Goal: Find specific page/section

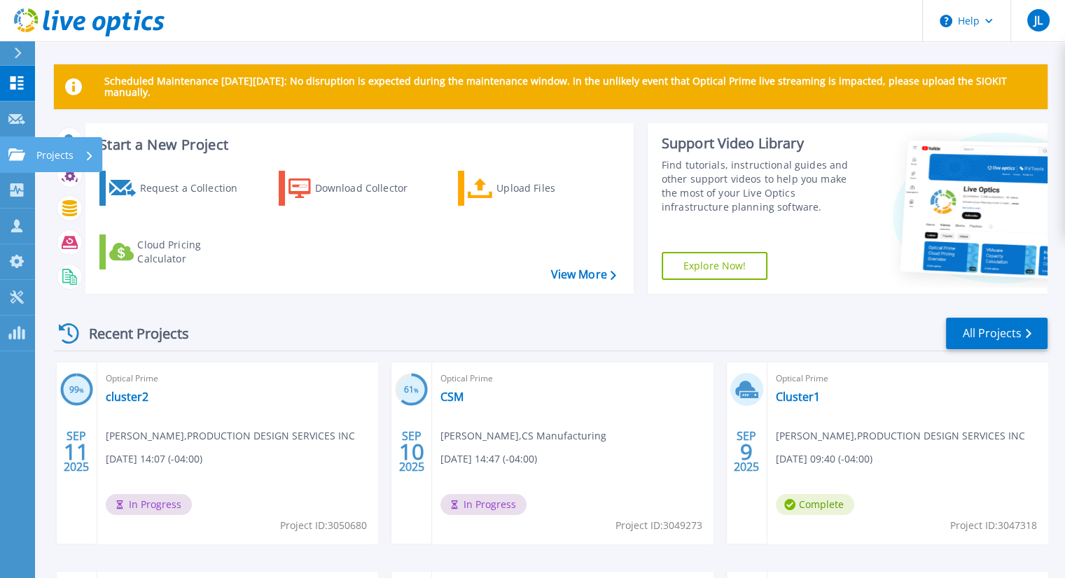
click at [22, 153] on icon at bounding box center [16, 154] width 17 height 12
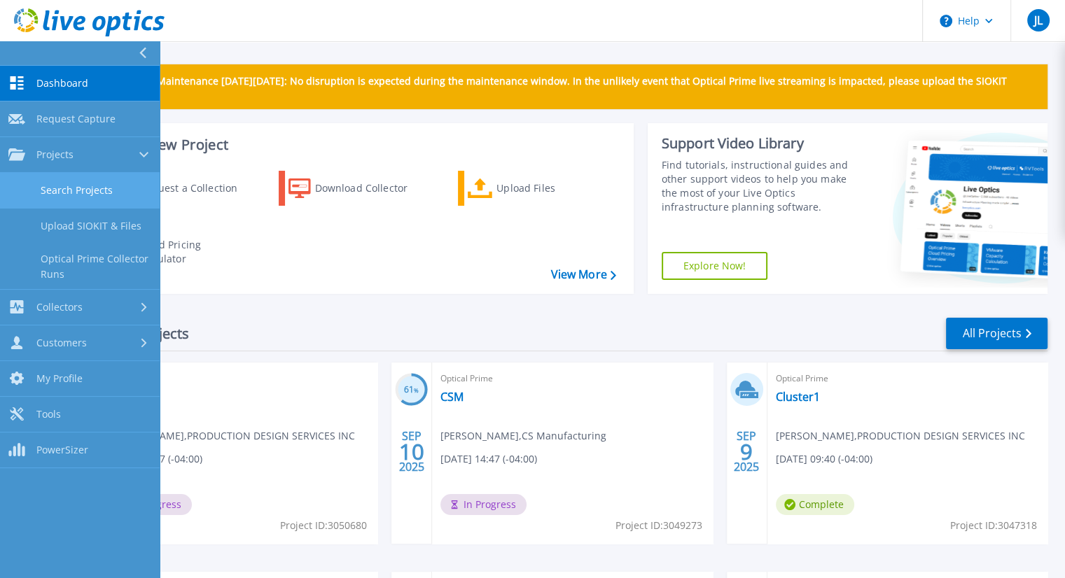
click at [57, 182] on link "Search Projects" at bounding box center [80, 191] width 160 height 36
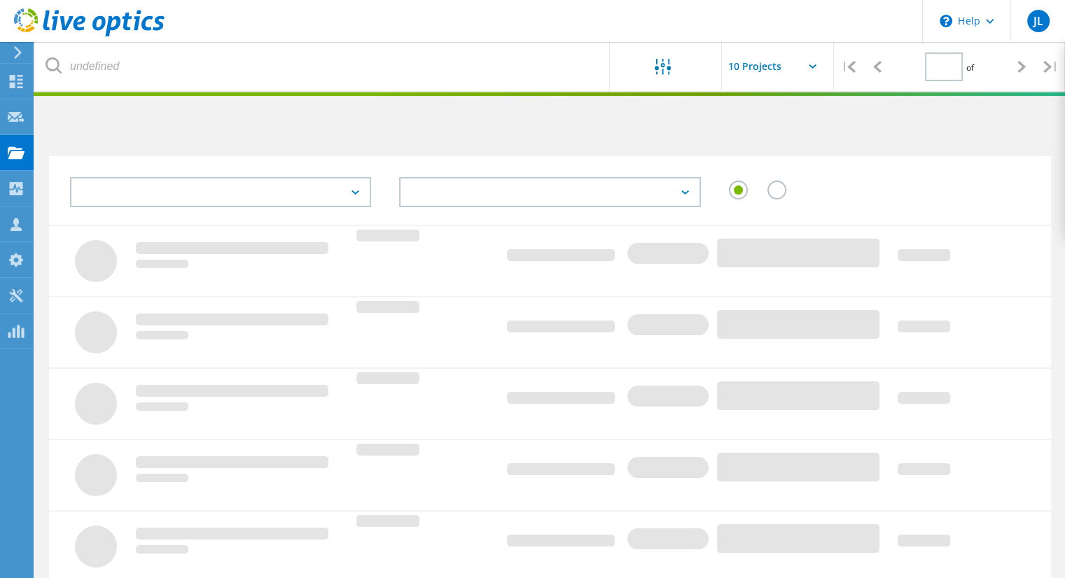
type input "1"
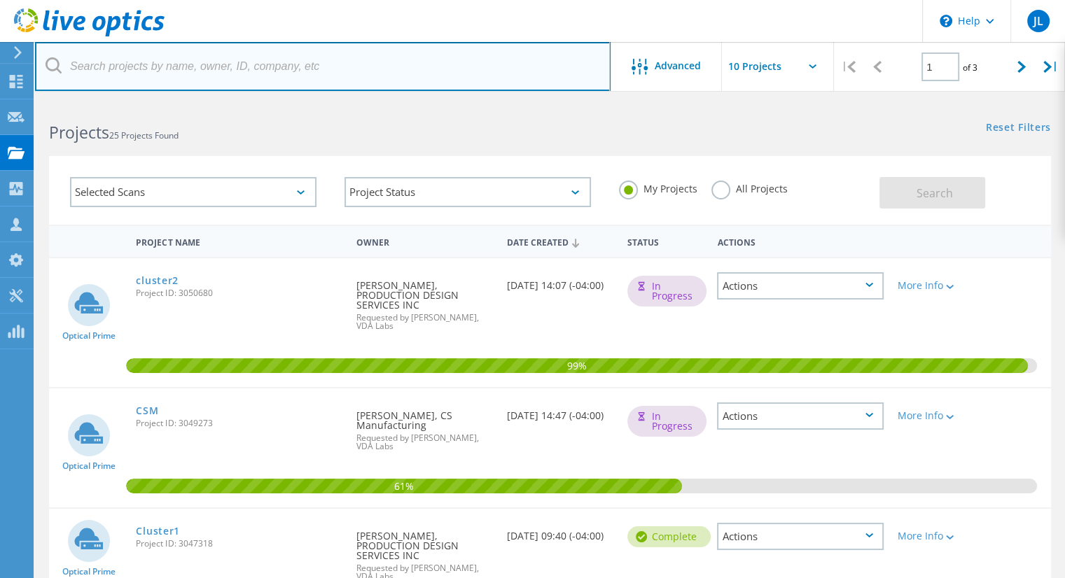
click at [318, 79] on input "text" at bounding box center [323, 66] width 576 height 49
type input "tba"
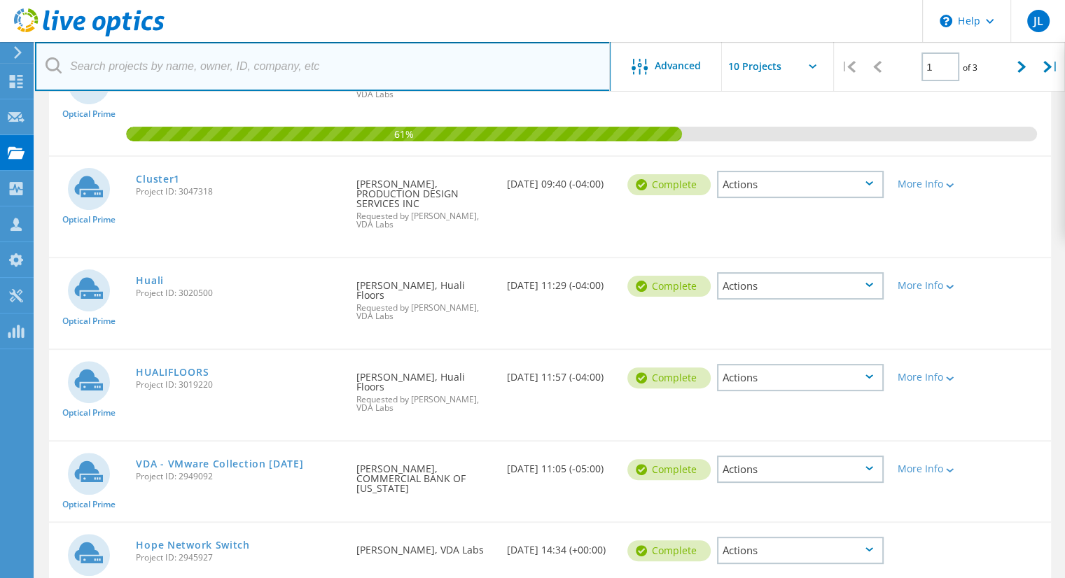
scroll to position [596, 0]
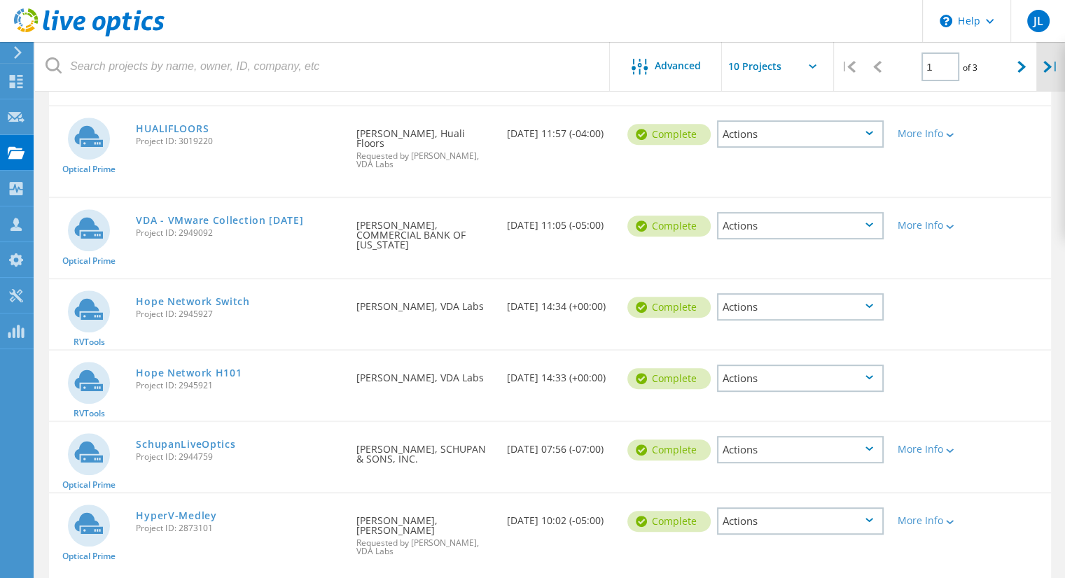
click at [1043, 75] on div "|" at bounding box center [1051, 67] width 29 height 50
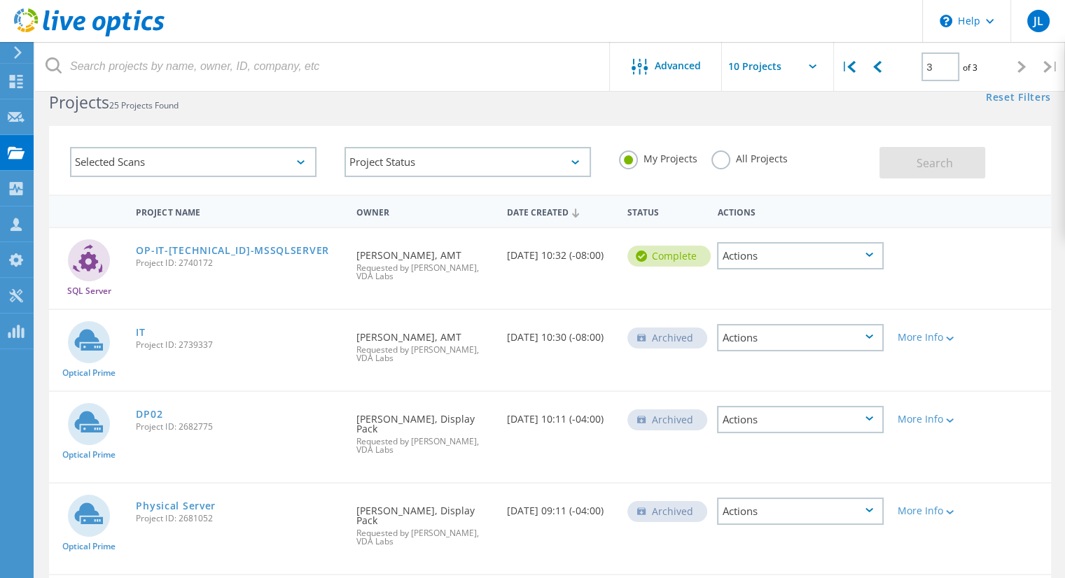
scroll to position [29, 0]
click at [879, 67] on icon at bounding box center [877, 67] width 8 height 12
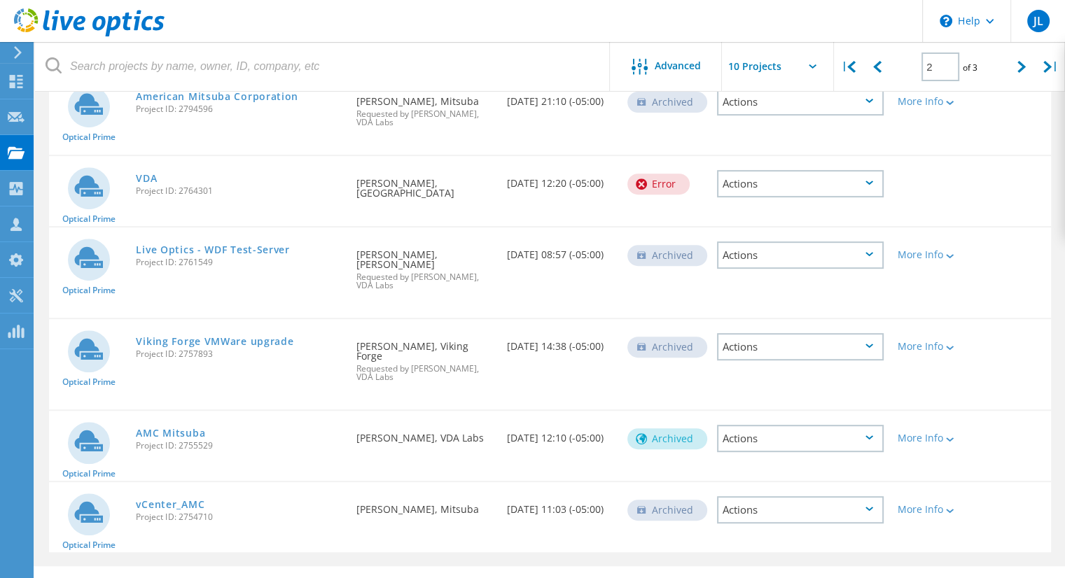
scroll to position [569, 0]
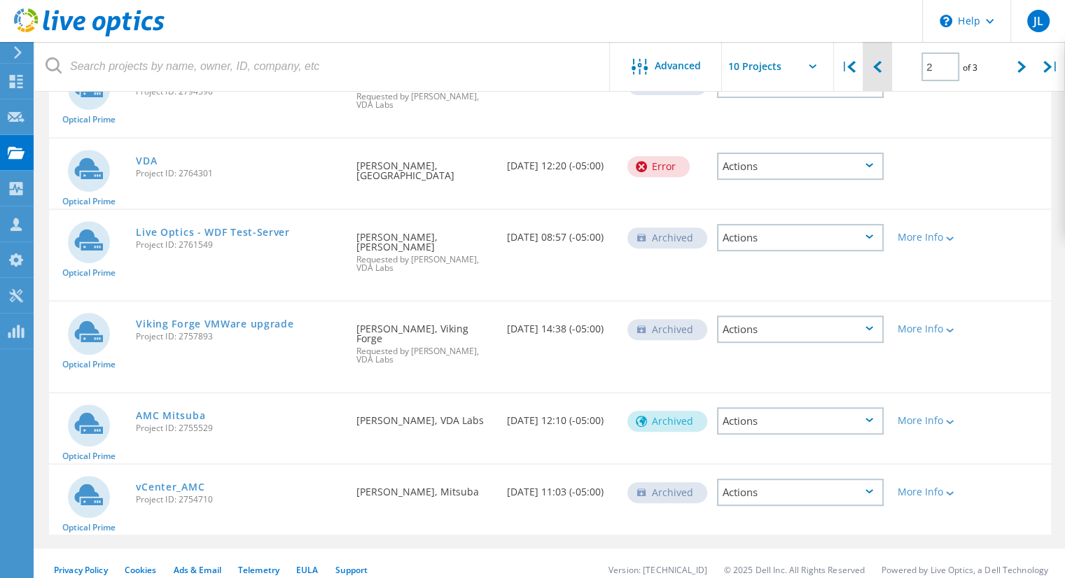
click at [880, 57] on div at bounding box center [877, 67] width 29 height 50
type input "1"
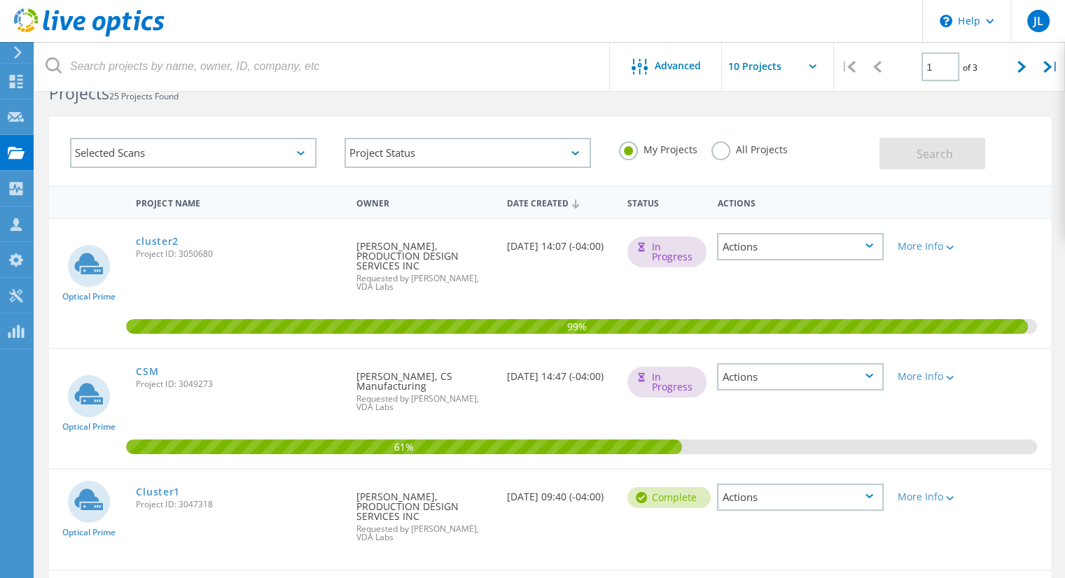
scroll to position [0, 0]
